Goal: Transaction & Acquisition: Book appointment/travel/reservation

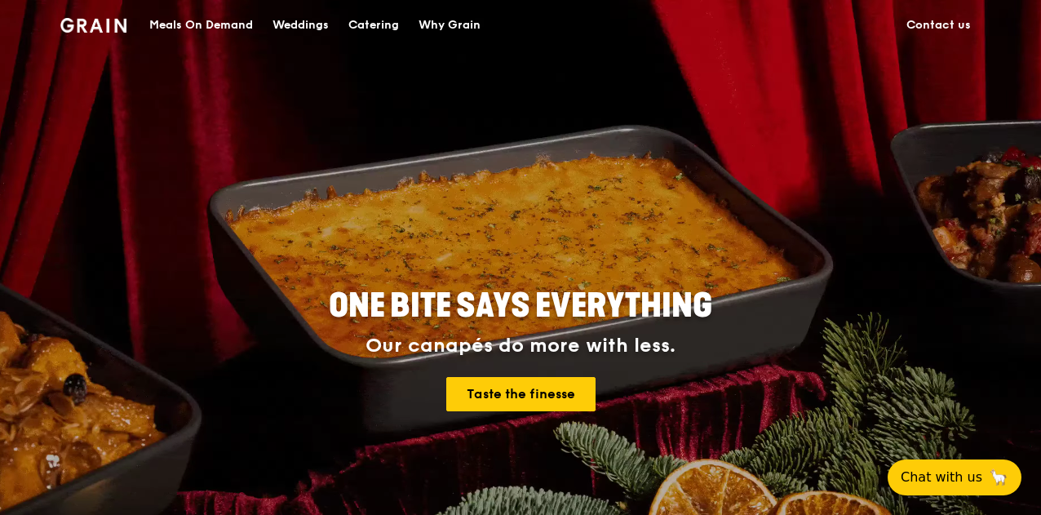
drag, startPoint x: 0, startPoint y: 0, endPoint x: 859, endPoint y: 379, distance: 938.8
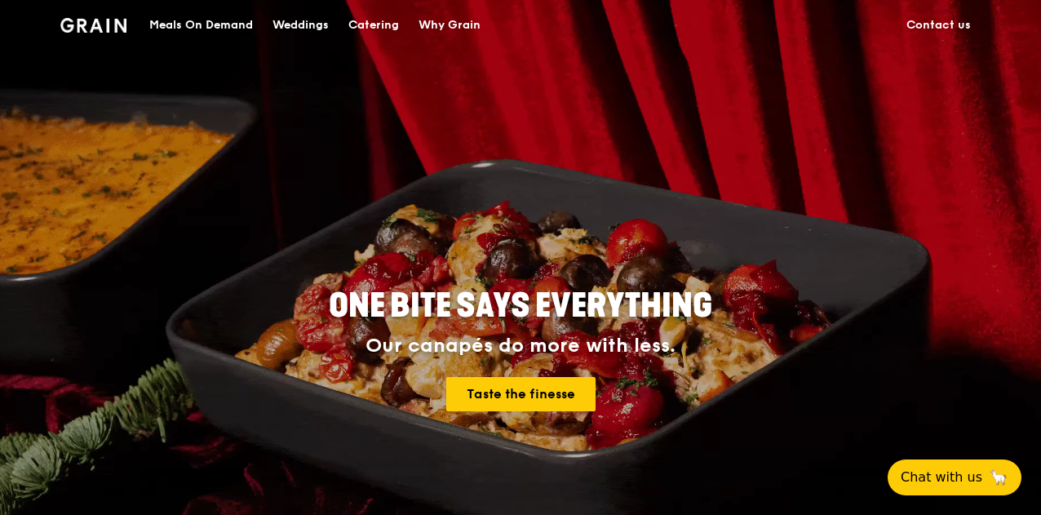
click at [914, 459] on div "ONE BITE SAYS EVERYTHING Our canapés do more with less. Taste the finesse" at bounding box center [520, 351] width 809 height 604
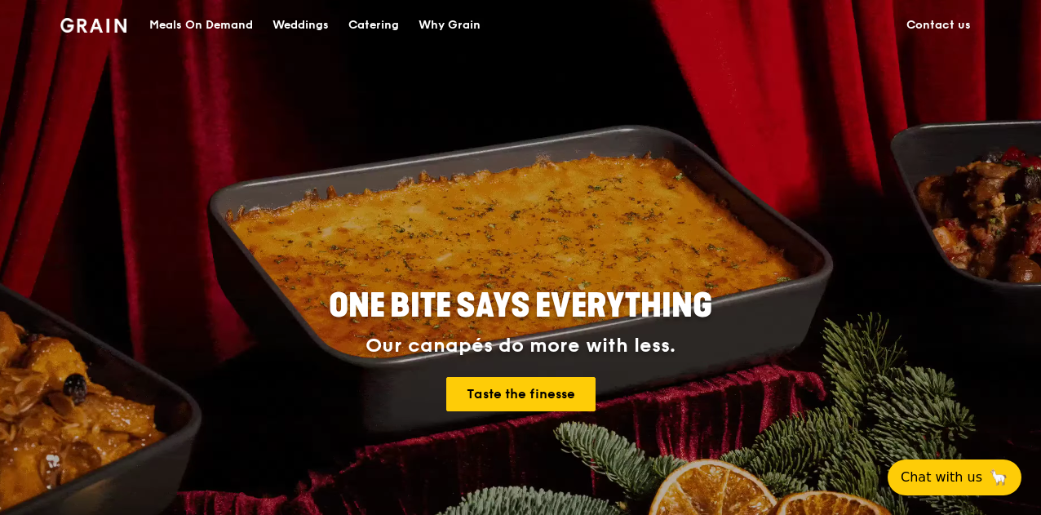
click at [377, 19] on div "Catering" at bounding box center [373, 25] width 51 height 49
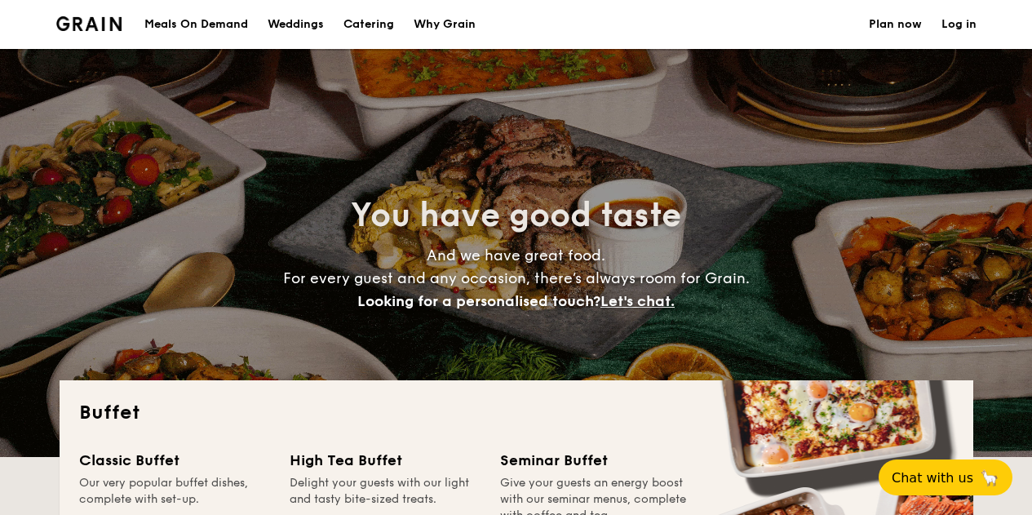
select select
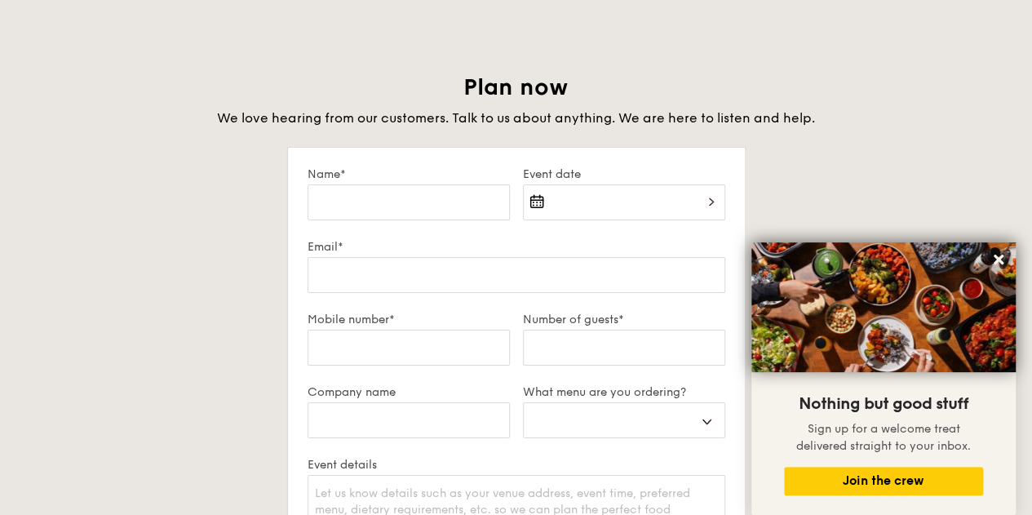
scroll to position [2855, 0]
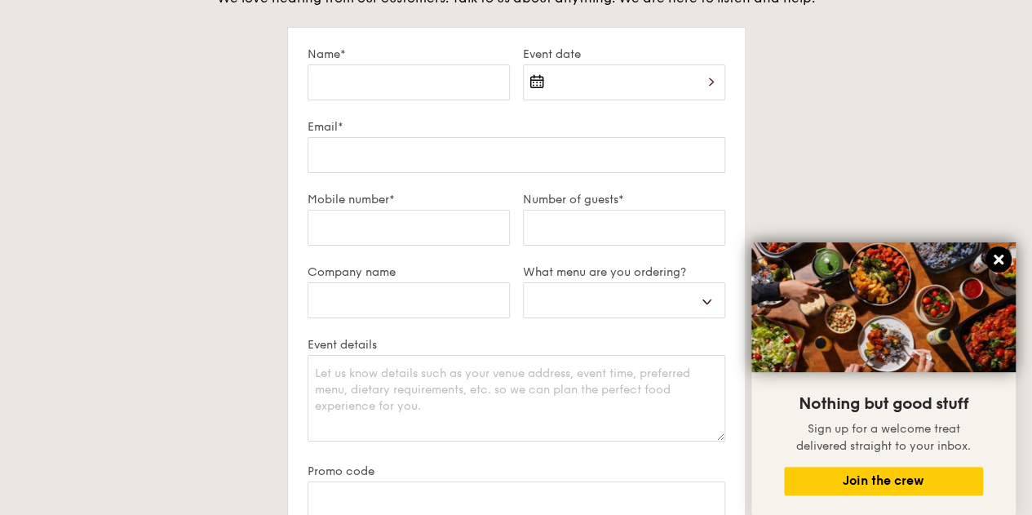
click at [999, 254] on icon at bounding box center [998, 259] width 15 height 15
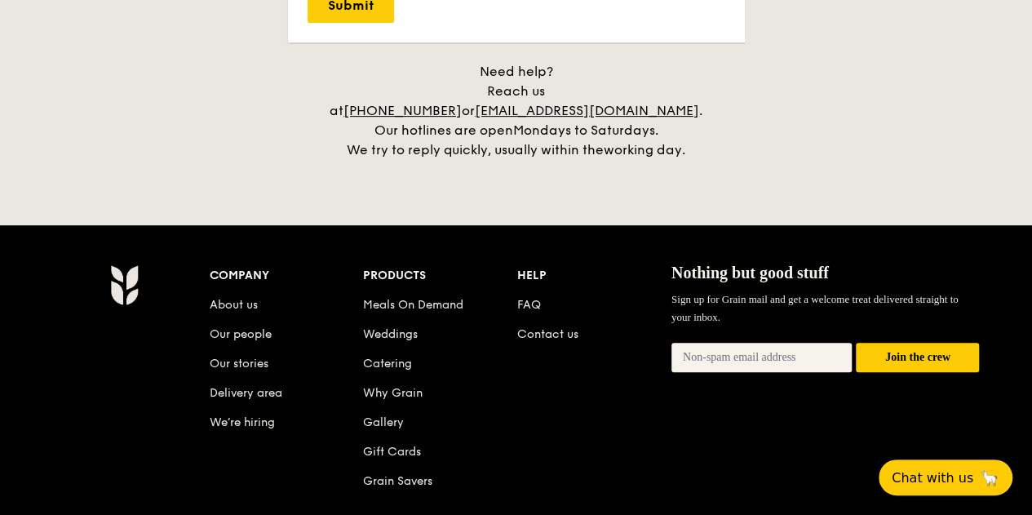
scroll to position [3508, 0]
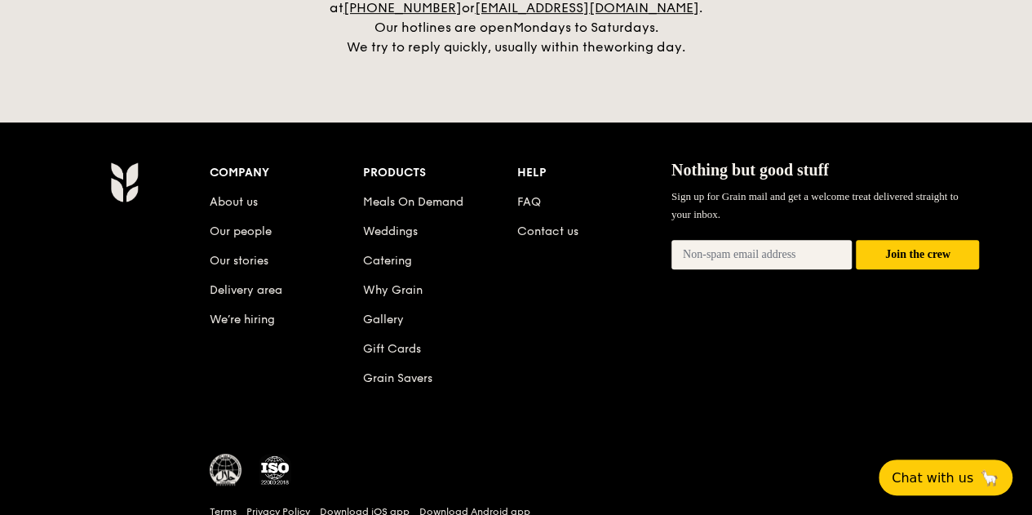
click at [569, 281] on div "Company About us Our people Our stories Delivery area We’re hiring Products Mea…" at bounding box center [595, 288] width 770 height 253
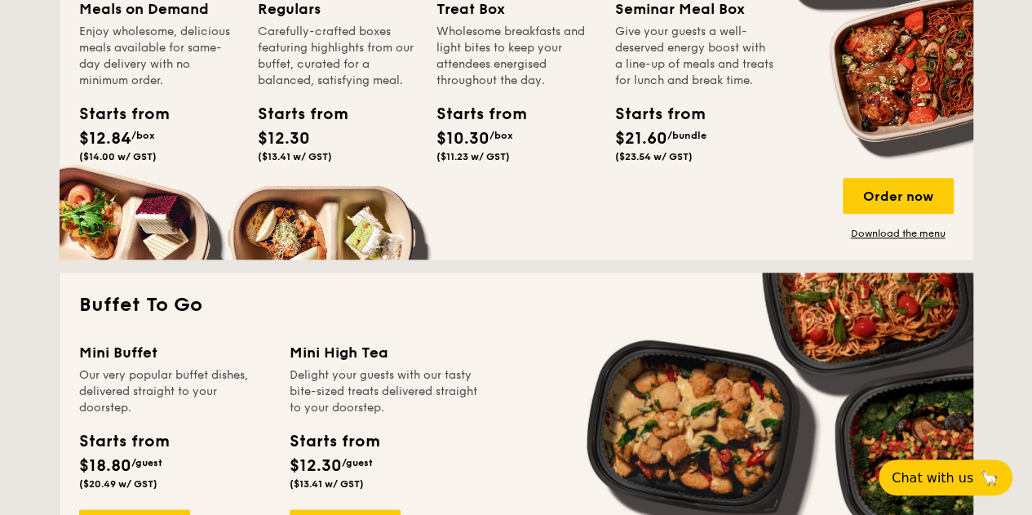
scroll to position [897, 0]
